Goal: Task Accomplishment & Management: Manage account settings

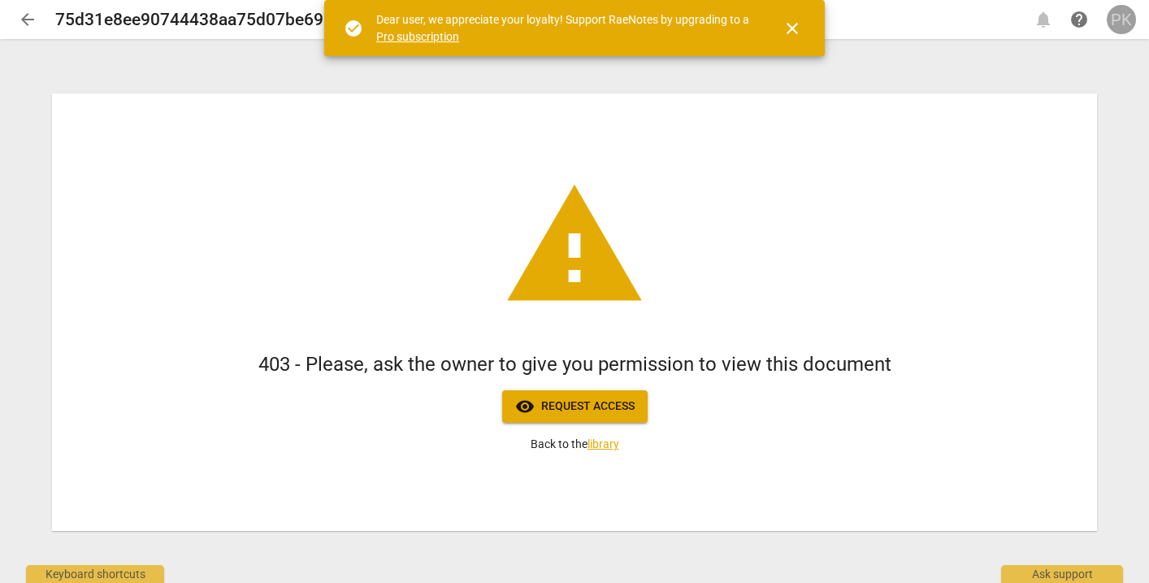
click at [1125, 26] on div "PK" at bounding box center [1121, 19] width 29 height 29
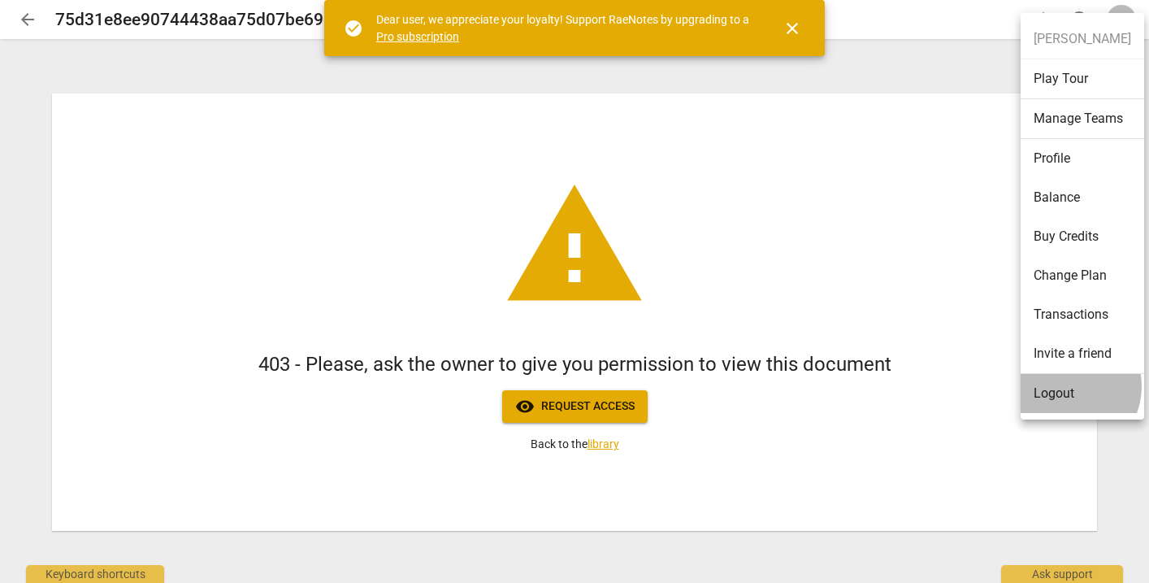
click at [1064, 386] on li "Logout" at bounding box center [1083, 393] width 124 height 39
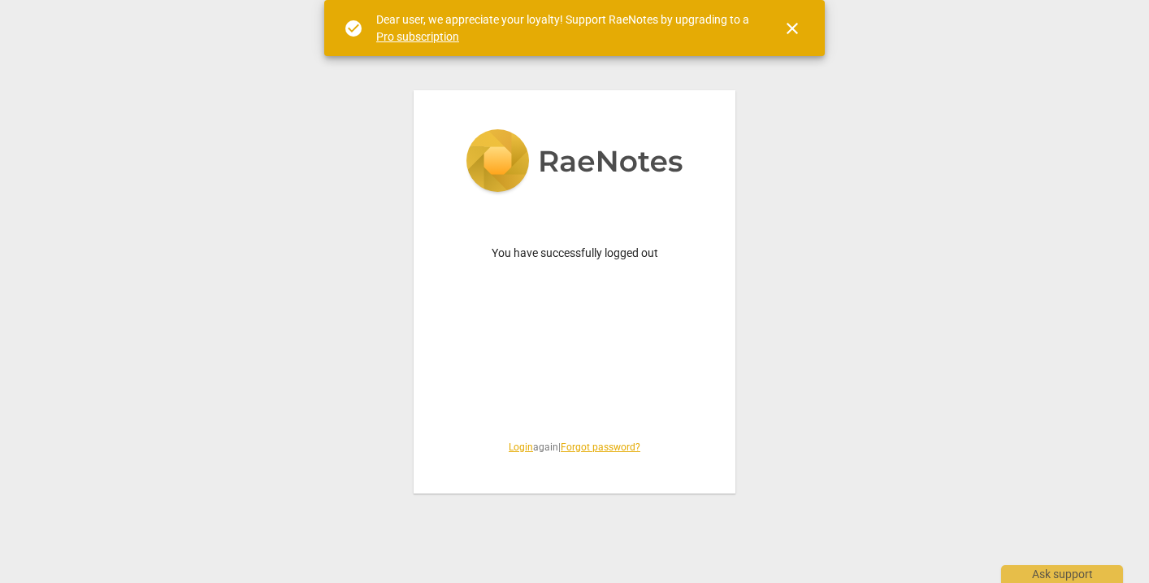
click at [509, 447] on link "Login" at bounding box center [521, 446] width 24 height 11
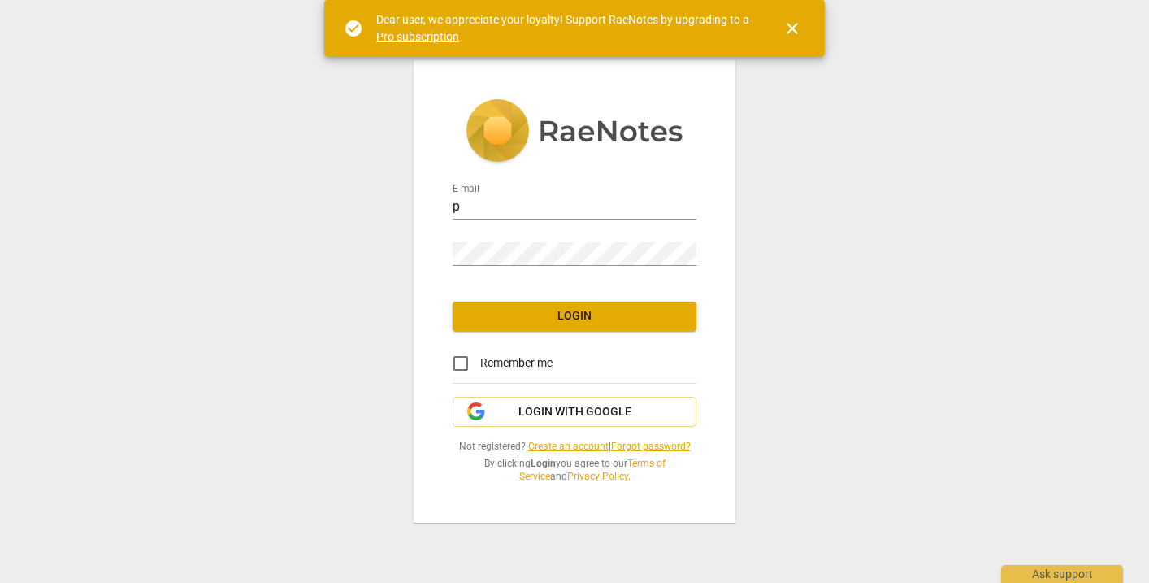
type input "penny@coachacademy.com"
click at [551, 317] on span "Login" at bounding box center [575, 316] width 218 height 16
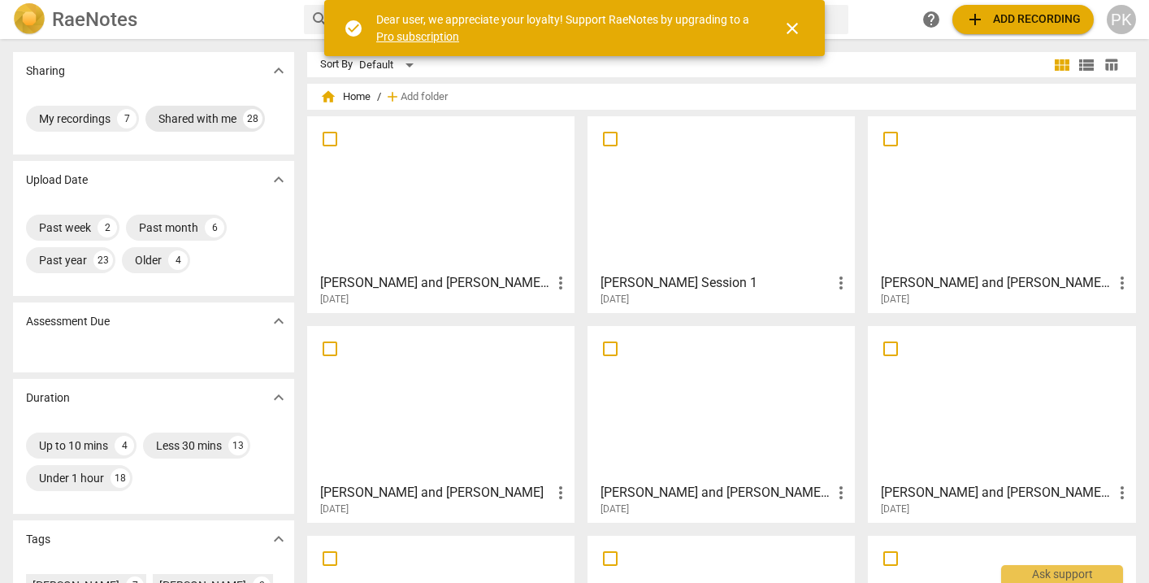
click at [208, 117] on div "Shared with me" at bounding box center [197, 119] width 78 height 16
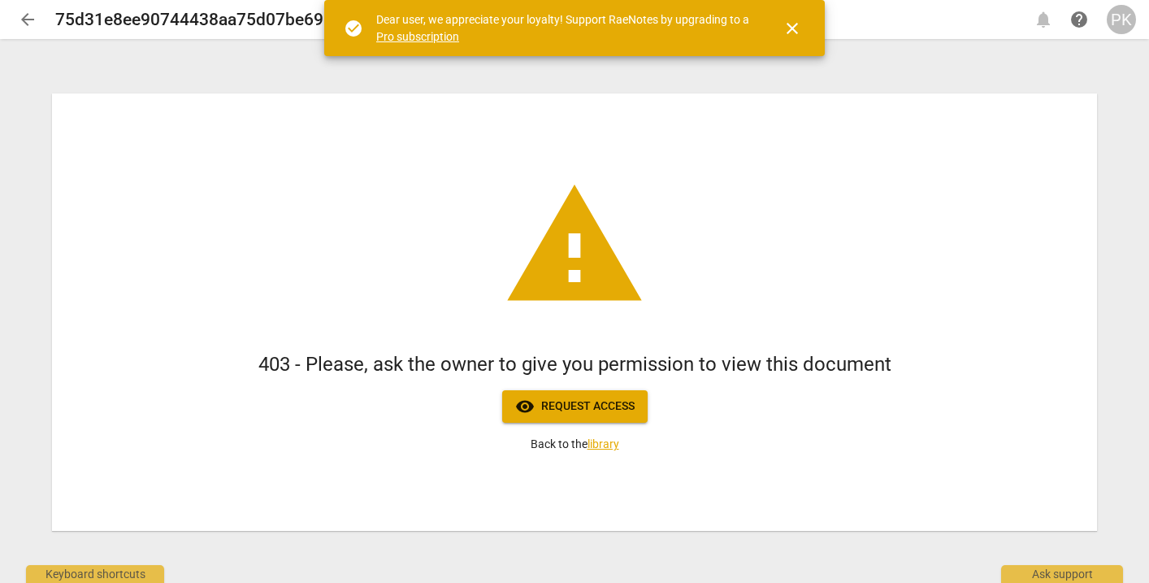
click at [33, 15] on span "arrow_back" at bounding box center [28, 20] width 20 height 20
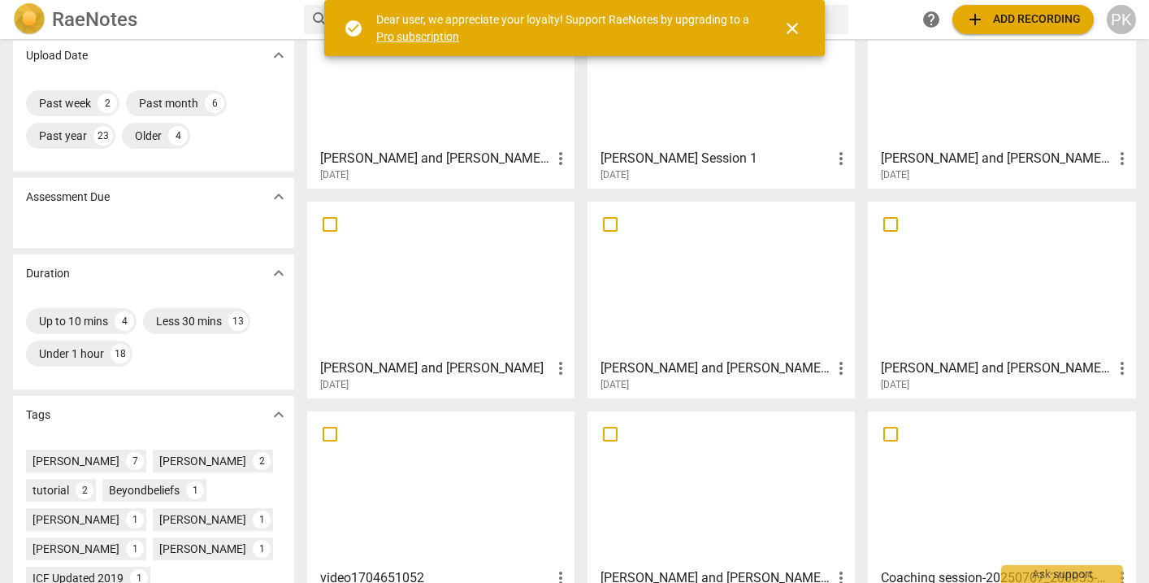
scroll to position [134, 0]
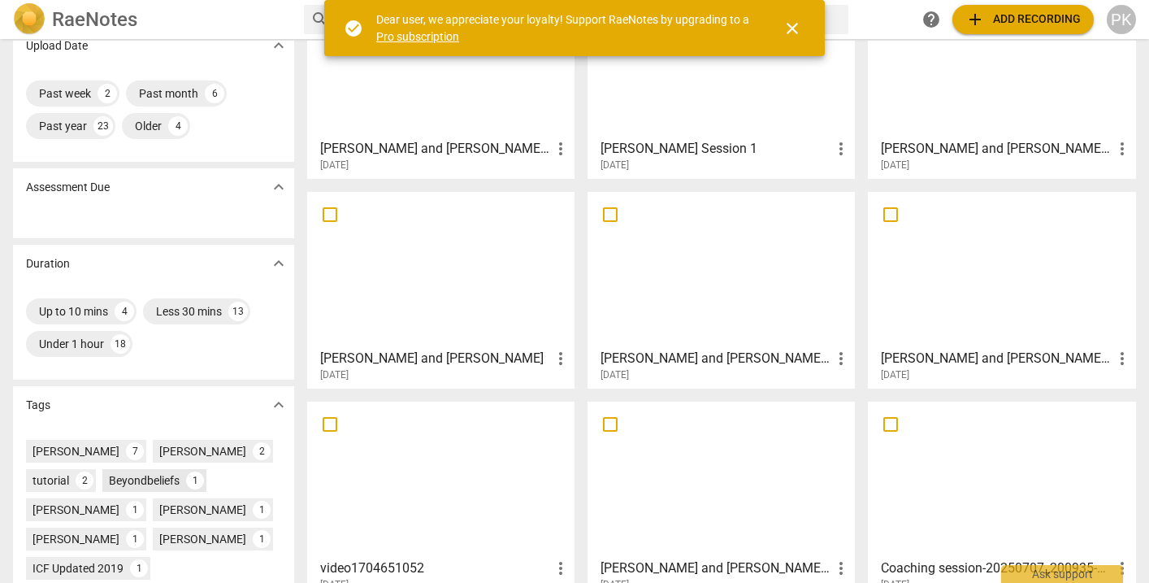
click at [160, 475] on div "Beyondbeliefs" at bounding box center [144, 480] width 71 height 16
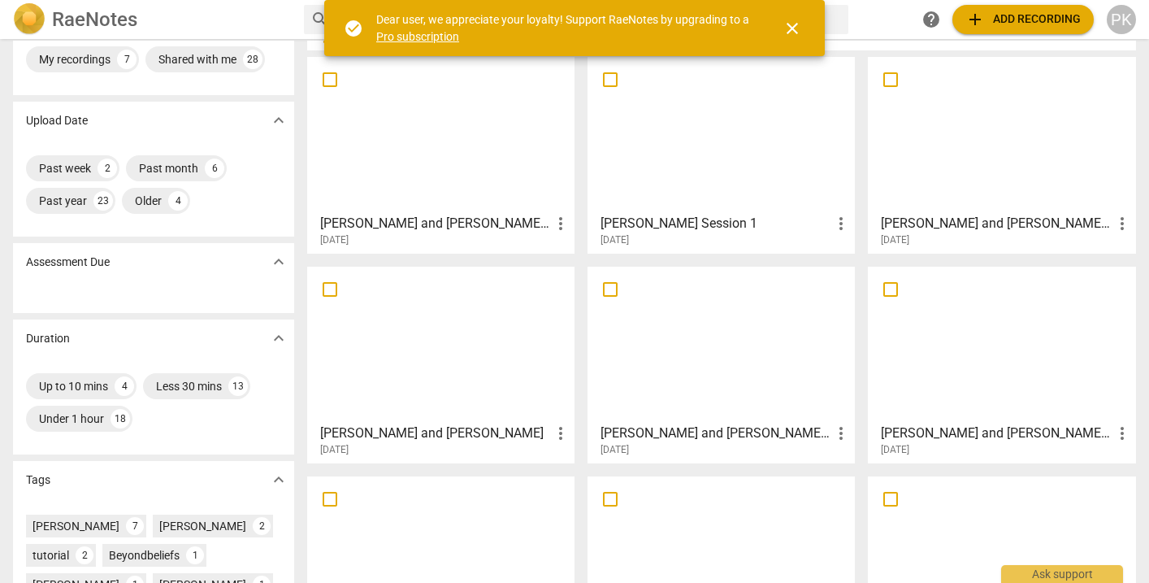
scroll to position [26, 0]
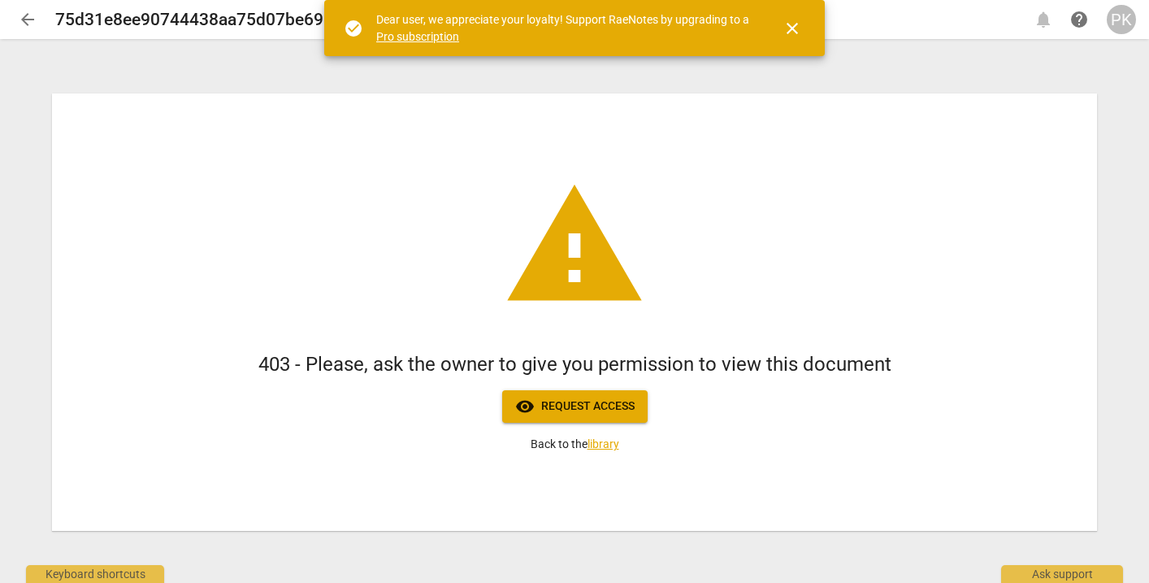
click at [1125, 24] on div "PK" at bounding box center [1121, 19] width 29 height 29
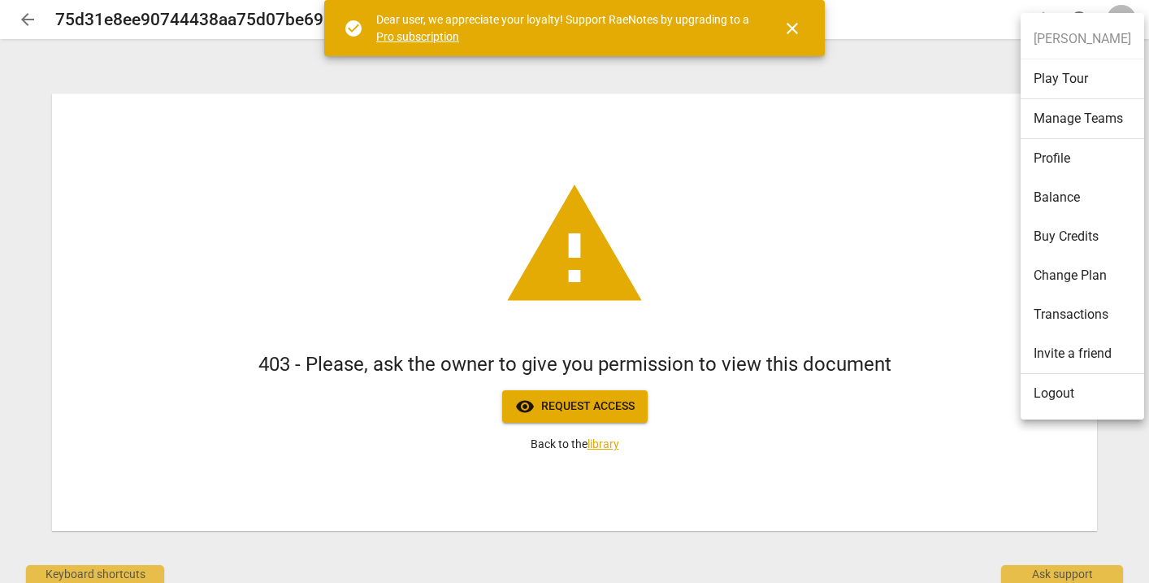
click at [1052, 386] on li "Logout" at bounding box center [1083, 393] width 124 height 39
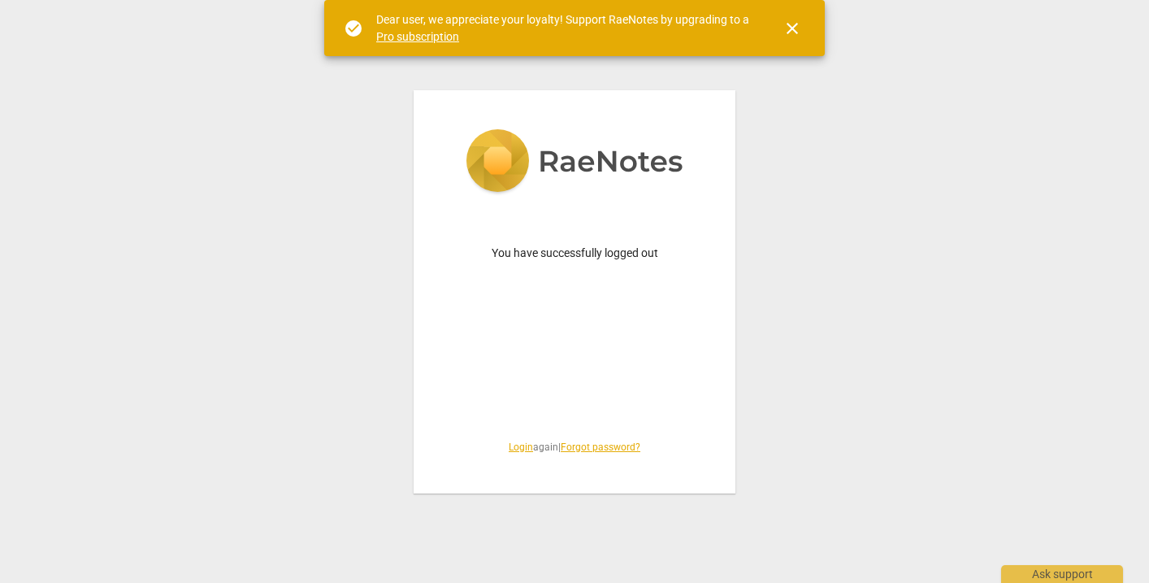
click at [514, 450] on link "Login" at bounding box center [521, 446] width 24 height 11
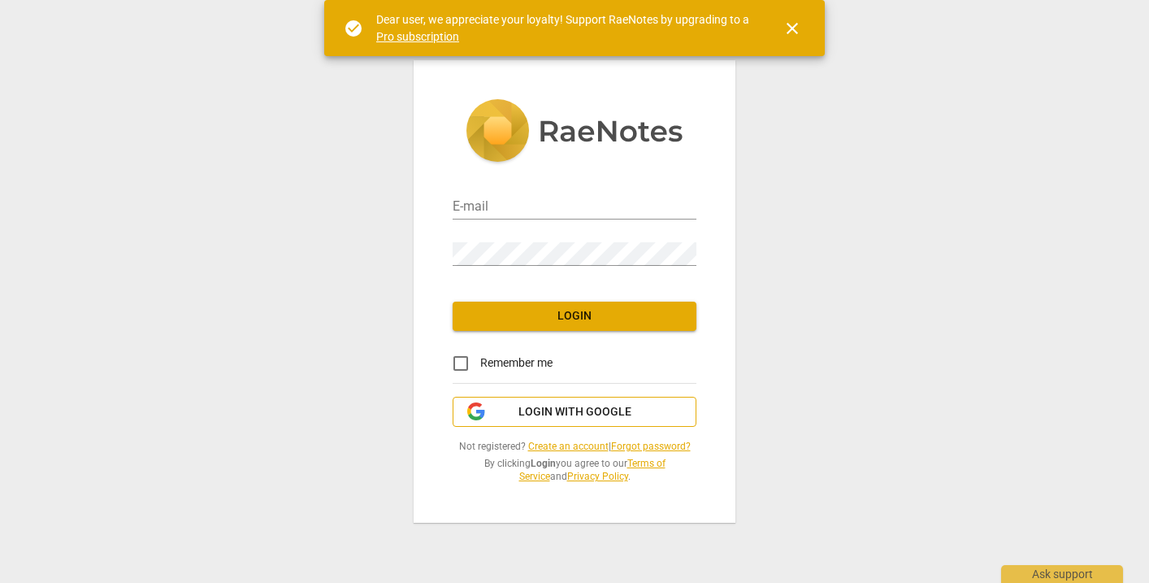
click at [546, 412] on span "Login with Google" at bounding box center [574, 412] width 113 height 16
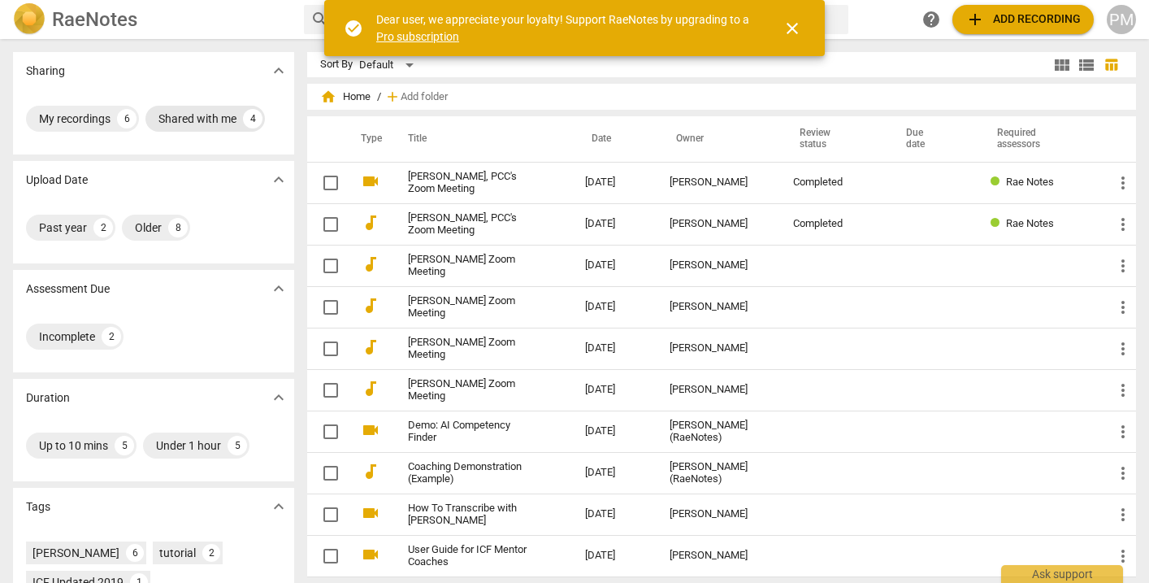
click at [218, 124] on div "Shared with me" at bounding box center [197, 119] width 78 height 16
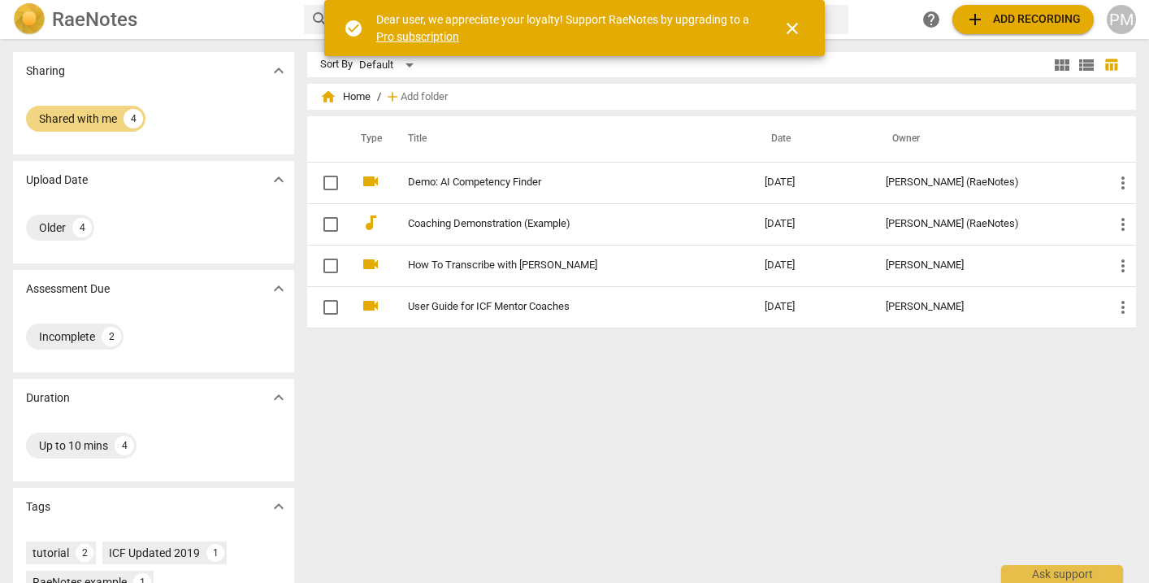
click at [1119, 21] on div "PM" at bounding box center [1121, 19] width 29 height 29
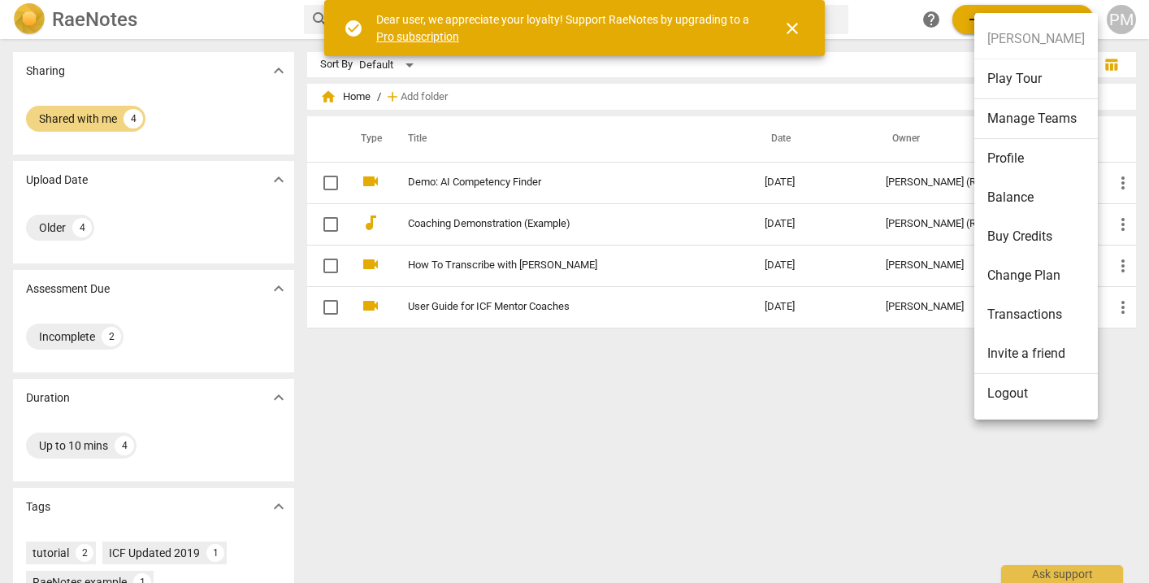
click at [1034, 384] on li "Logout" at bounding box center [1036, 393] width 124 height 39
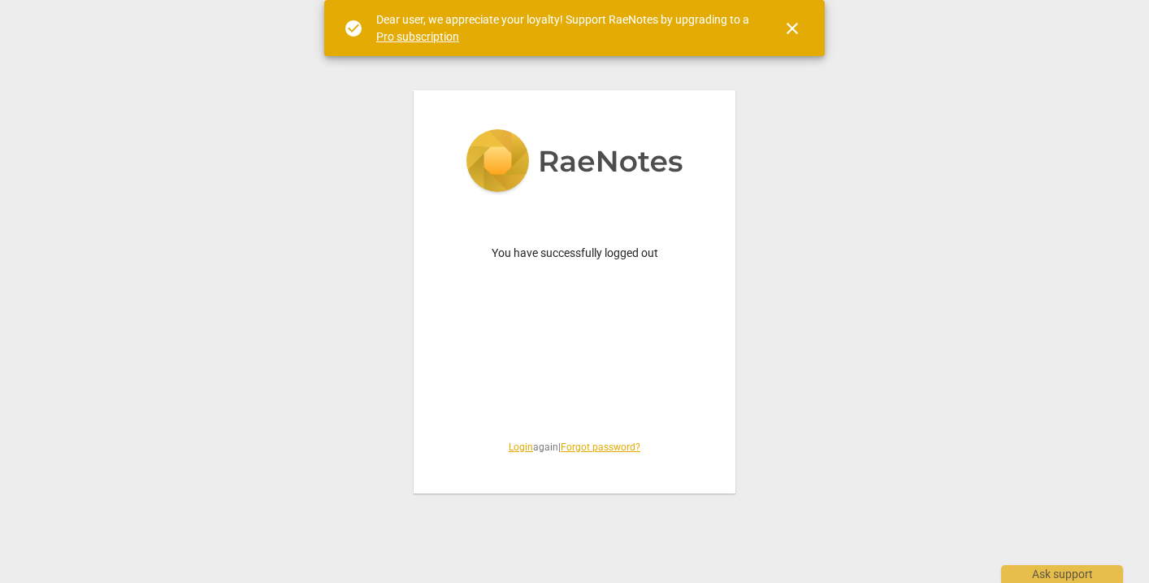
click at [514, 449] on link "Login" at bounding box center [521, 446] width 24 height 11
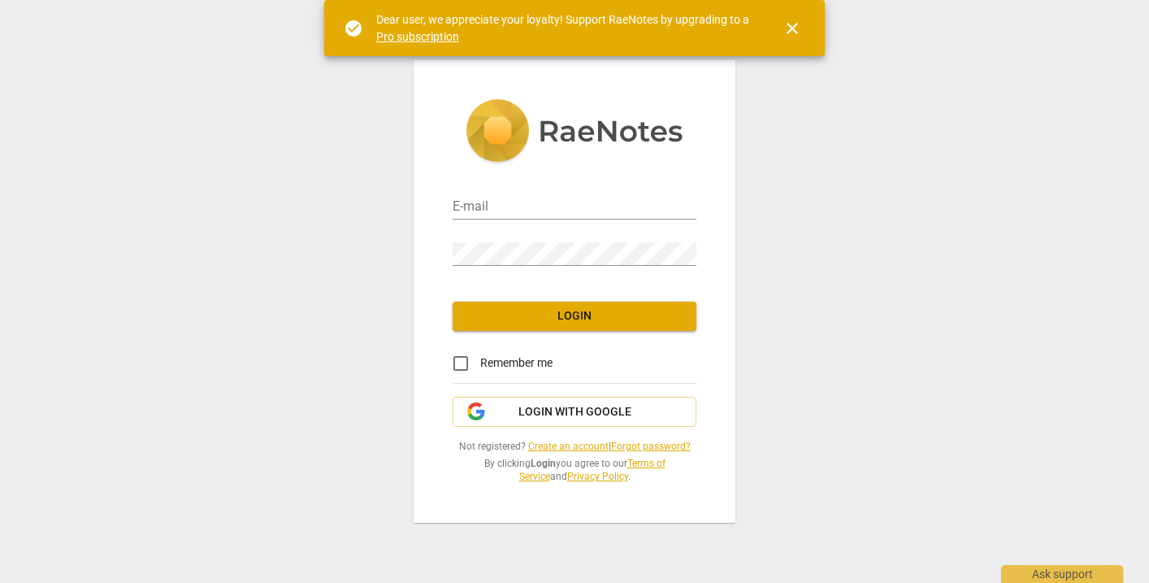
click at [508, 220] on div "E-mail" at bounding box center [575, 199] width 244 height 46
type input "penny@canadacoachacademy.com"
click at [684, 288] on div "E-mail penny@canadacoachacademy.com Password Login Remember me Login with Googl…" at bounding box center [575, 291] width 322 height 462
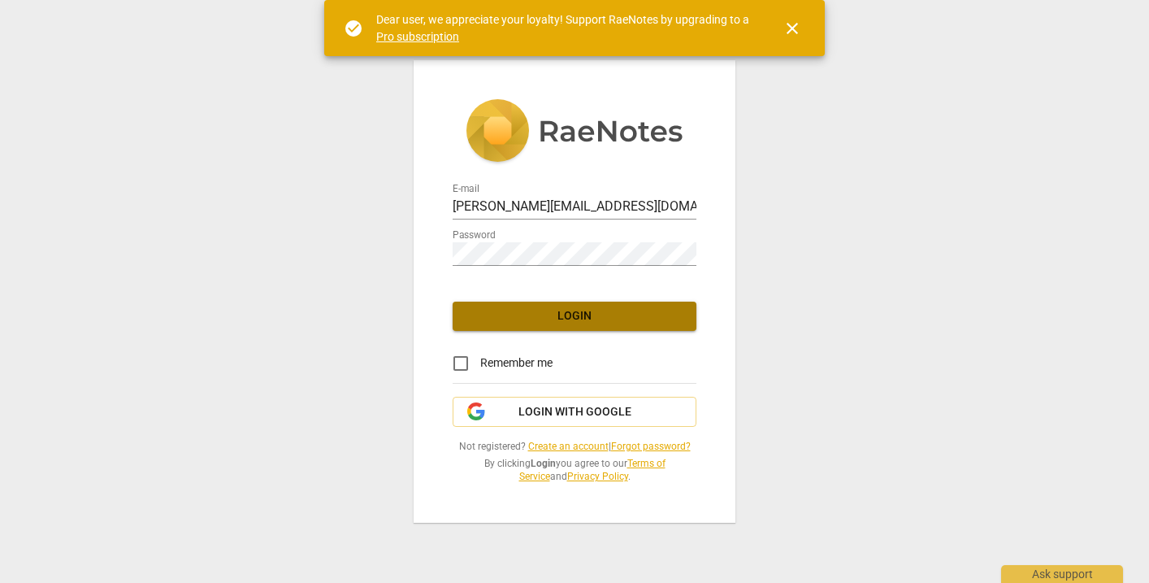
click at [537, 317] on span "Login" at bounding box center [575, 316] width 218 height 16
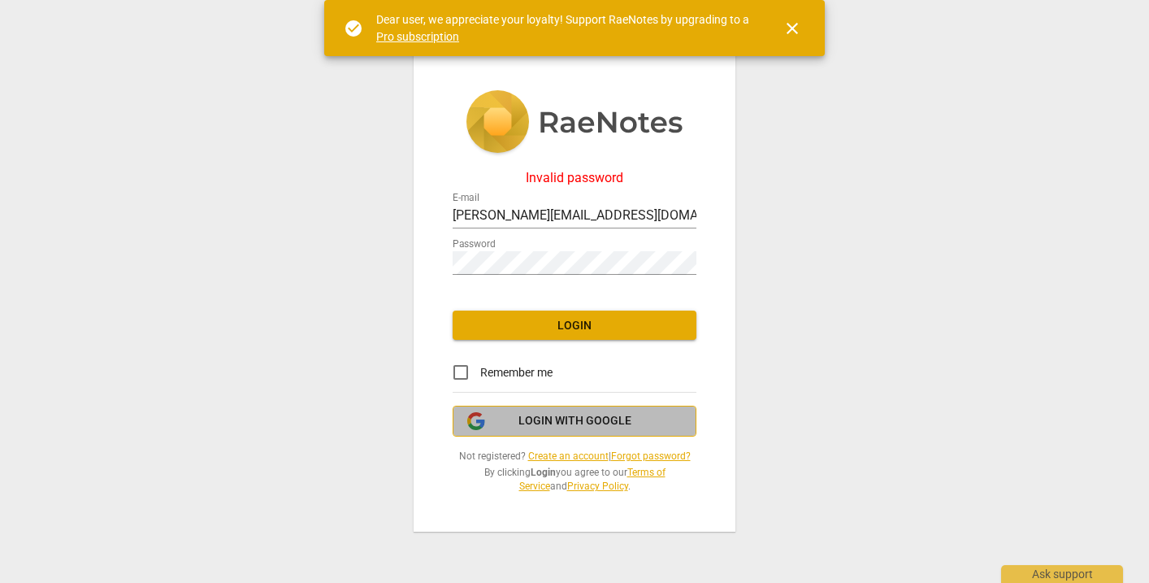
click at [536, 417] on span "Login with Google" at bounding box center [574, 421] width 113 height 16
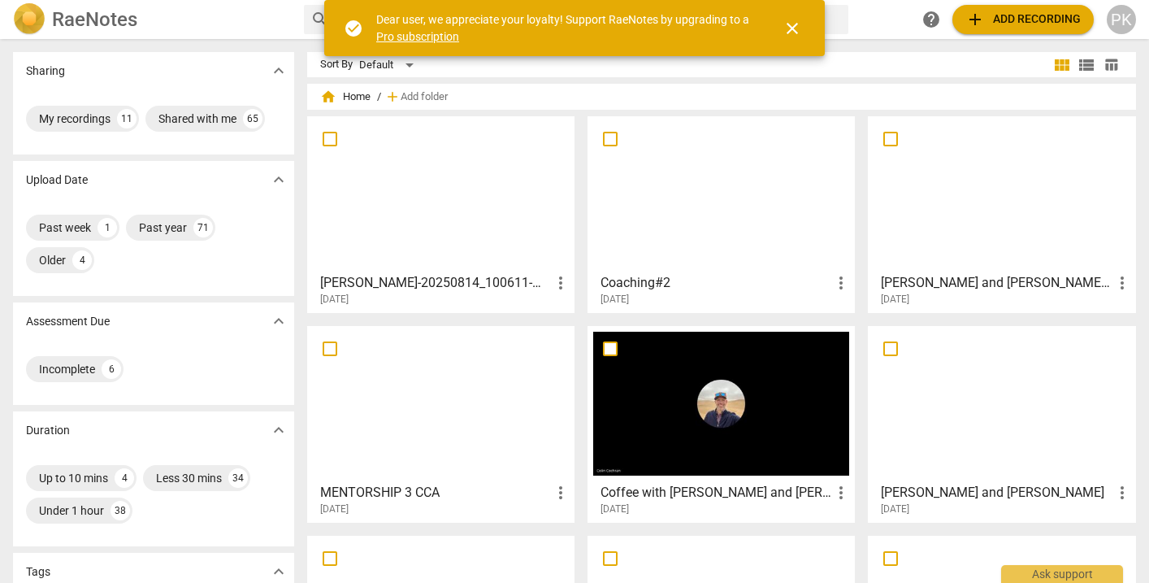
click at [362, 193] on div at bounding box center [441, 194] width 256 height 144
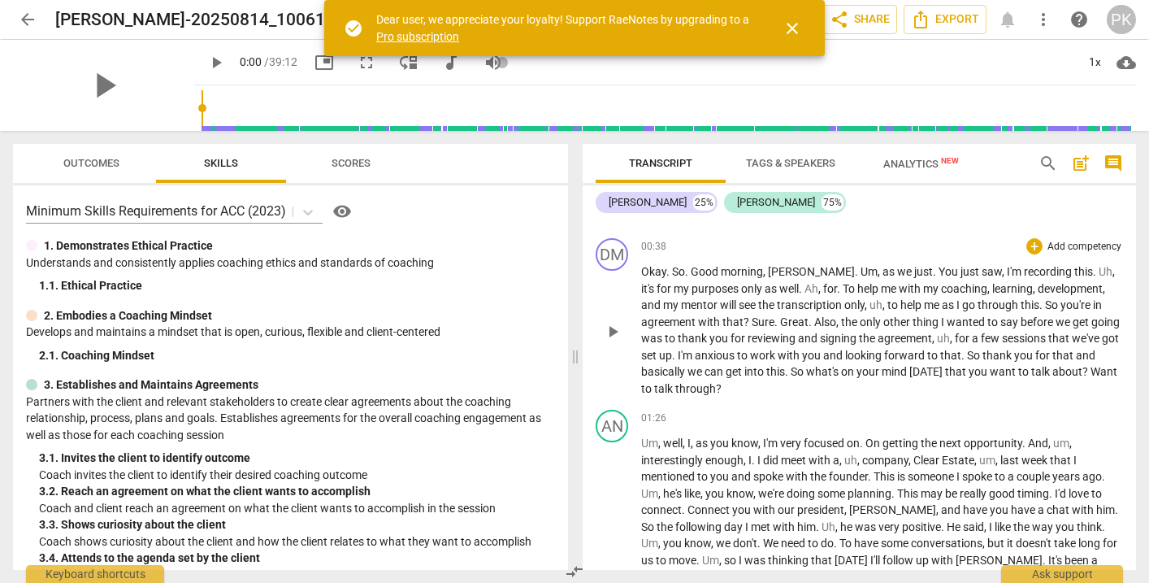
scroll to position [406, 0]
